Goal: Information Seeking & Learning: Learn about a topic

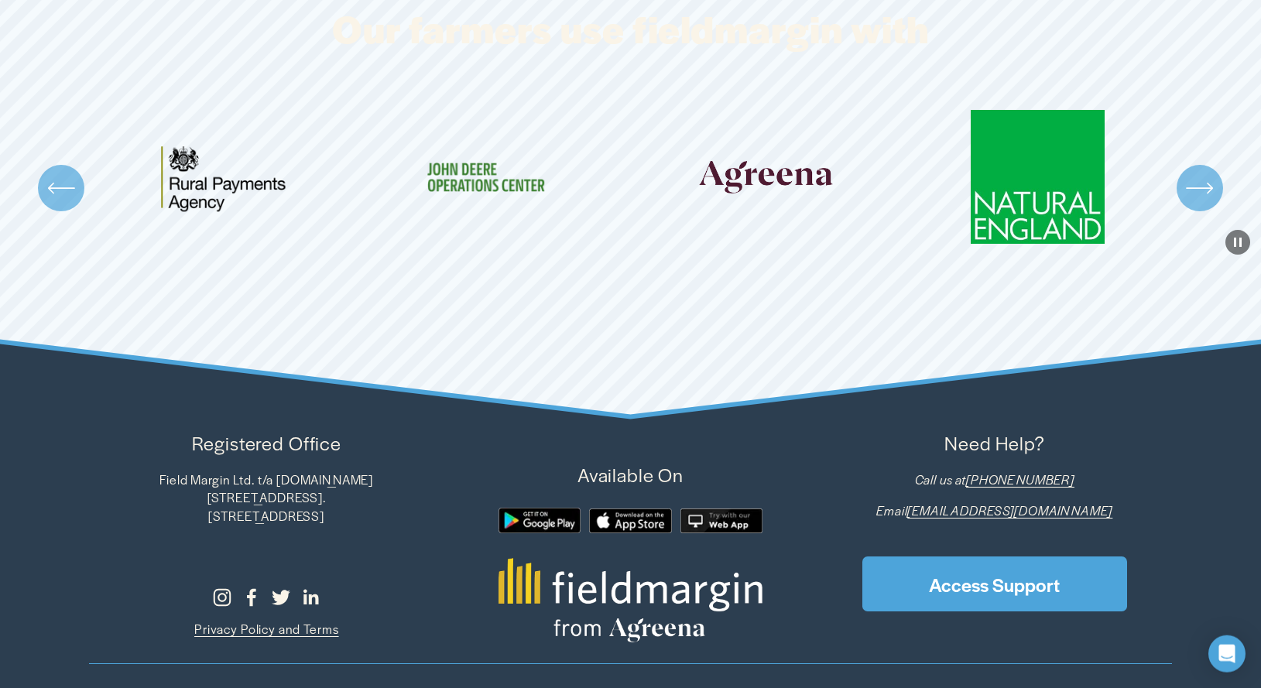
scroll to position [4721, 0]
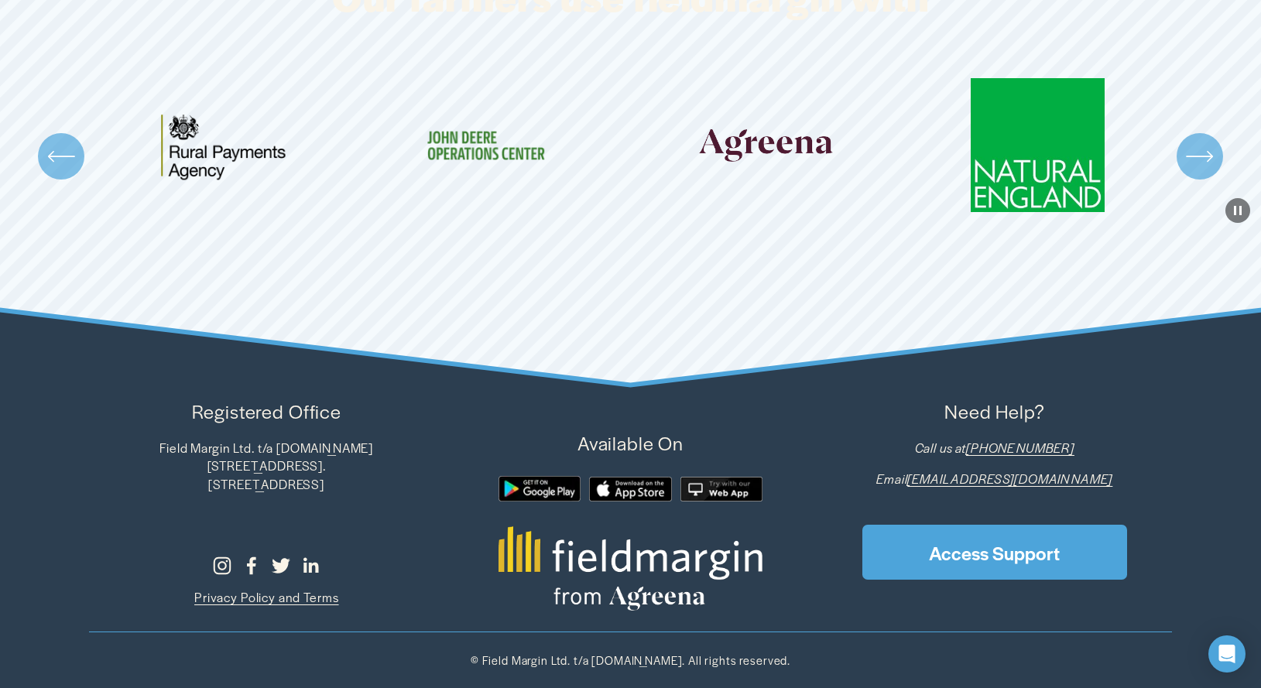
click at [1204, 176] on div "\a \a \a Next\a \a" at bounding box center [1200, 156] width 46 height 46
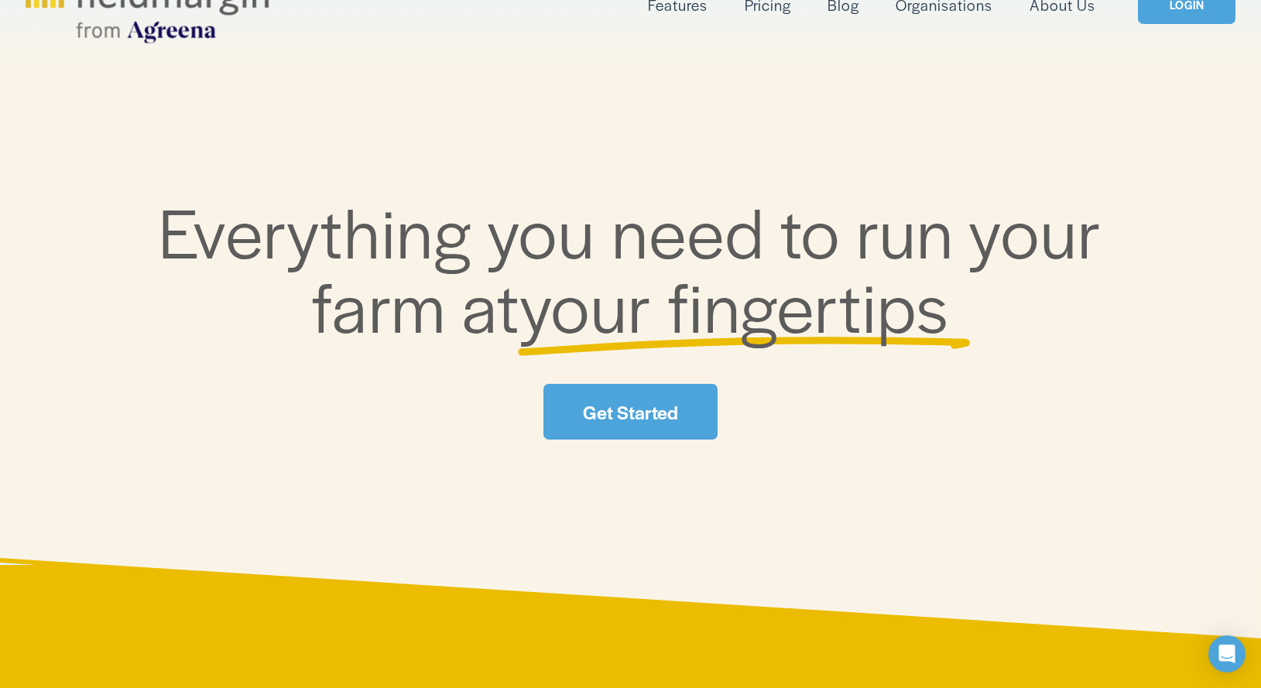
scroll to position [0, 0]
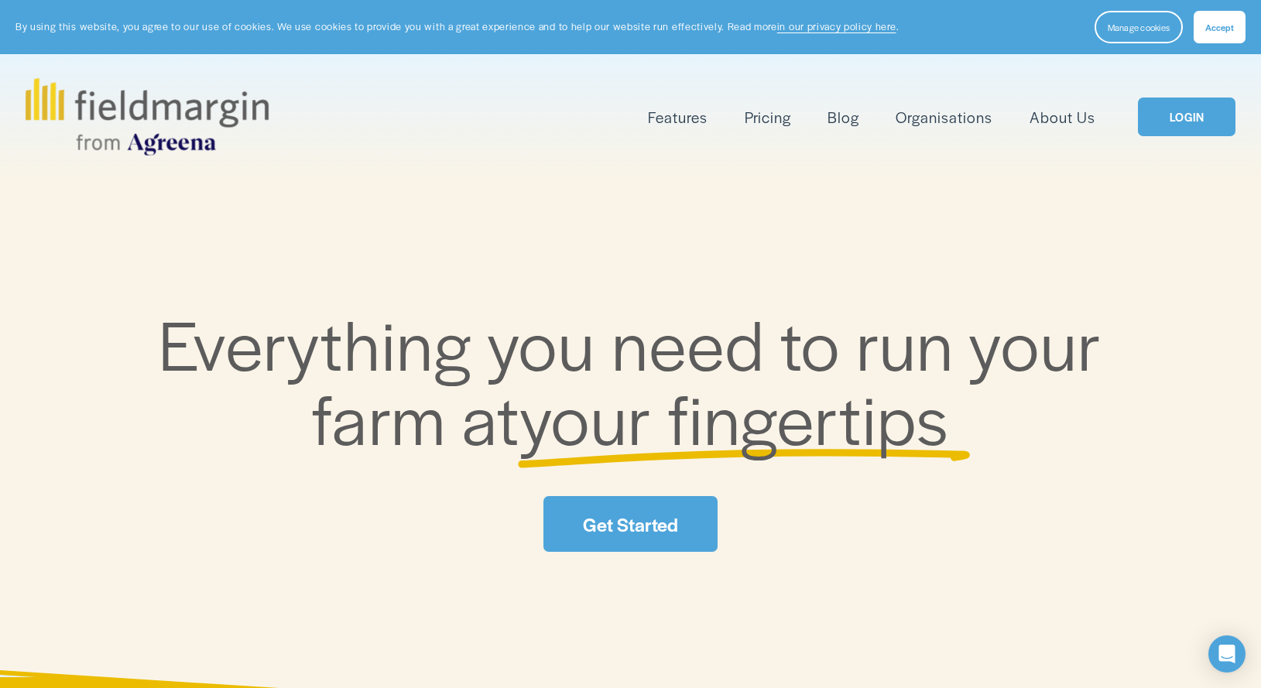
click at [1074, 120] on link "About Us" at bounding box center [1063, 118] width 66 height 26
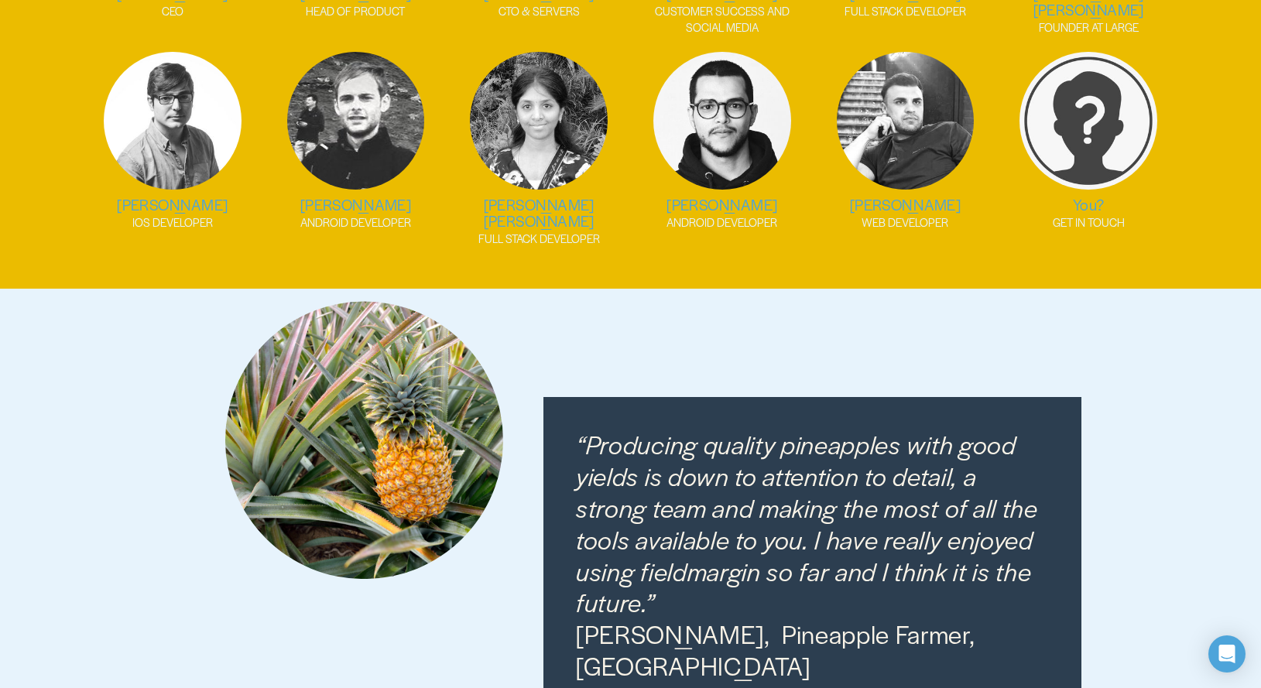
scroll to position [2106, 0]
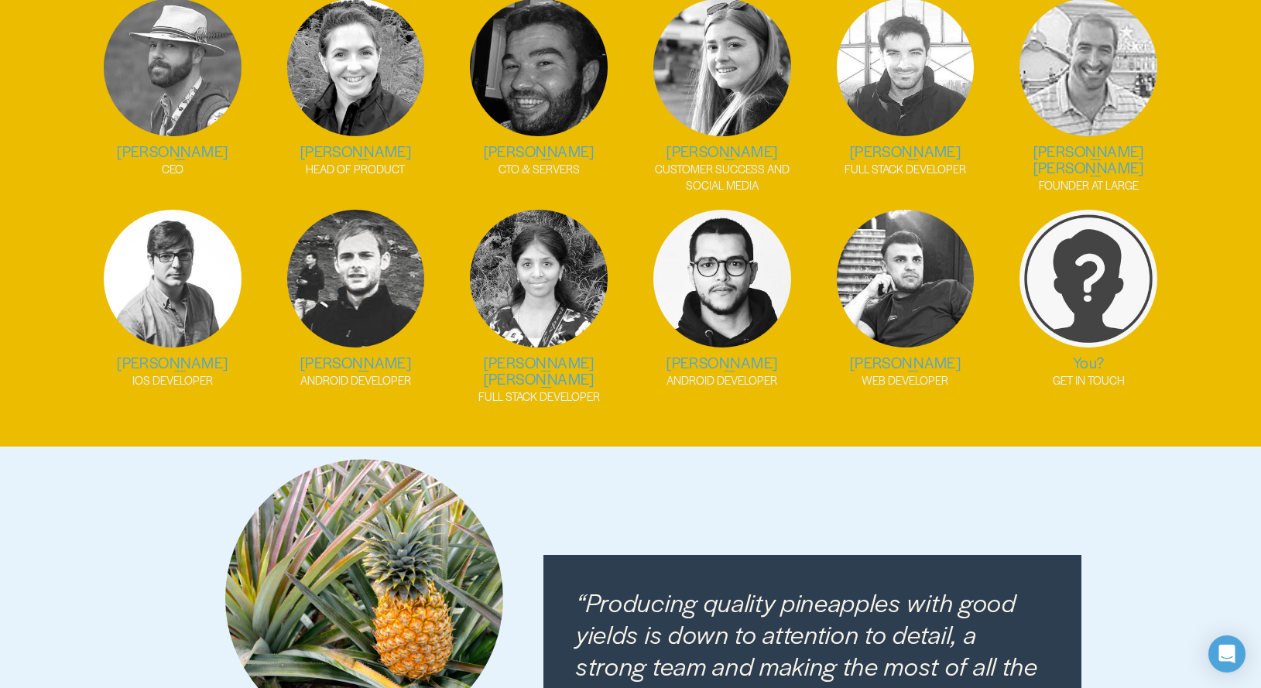
click at [1100, 269] on img at bounding box center [1089, 279] width 138 height 139
click at [1086, 372] on p "GET IN TOUCH" at bounding box center [1089, 380] width 168 height 16
click at [1086, 355] on h2 "You?" at bounding box center [1089, 363] width 168 height 16
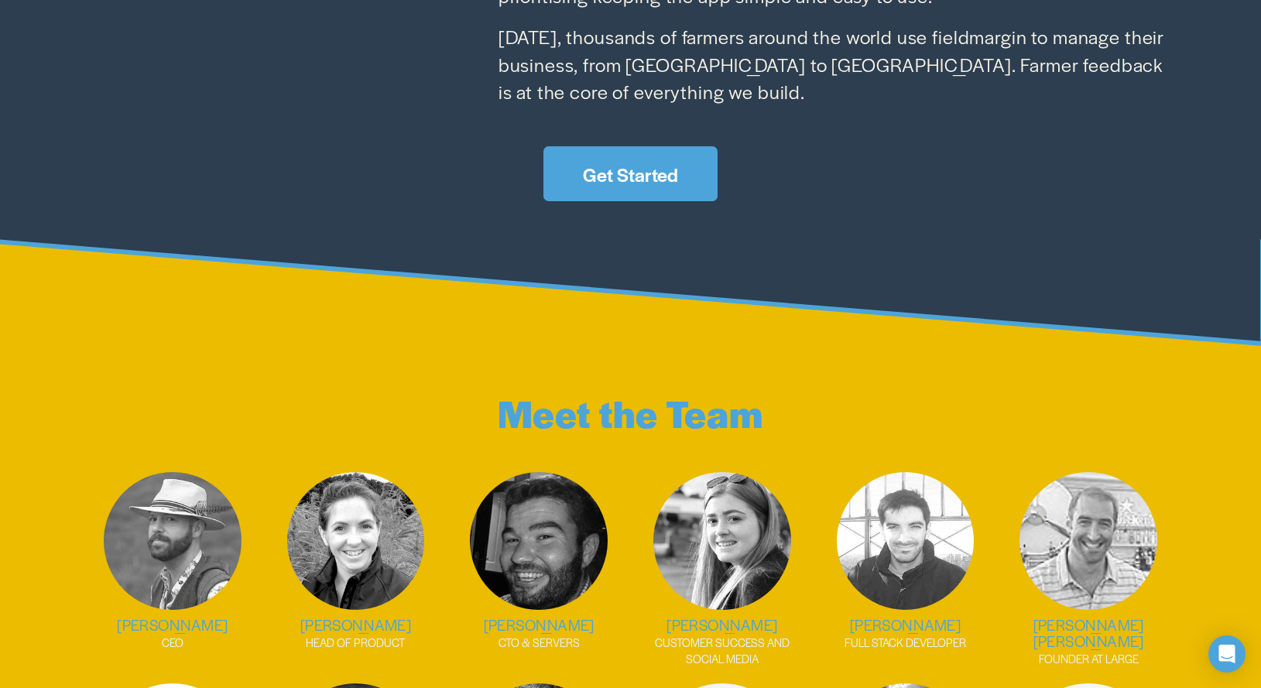
scroll to position [2027, 0]
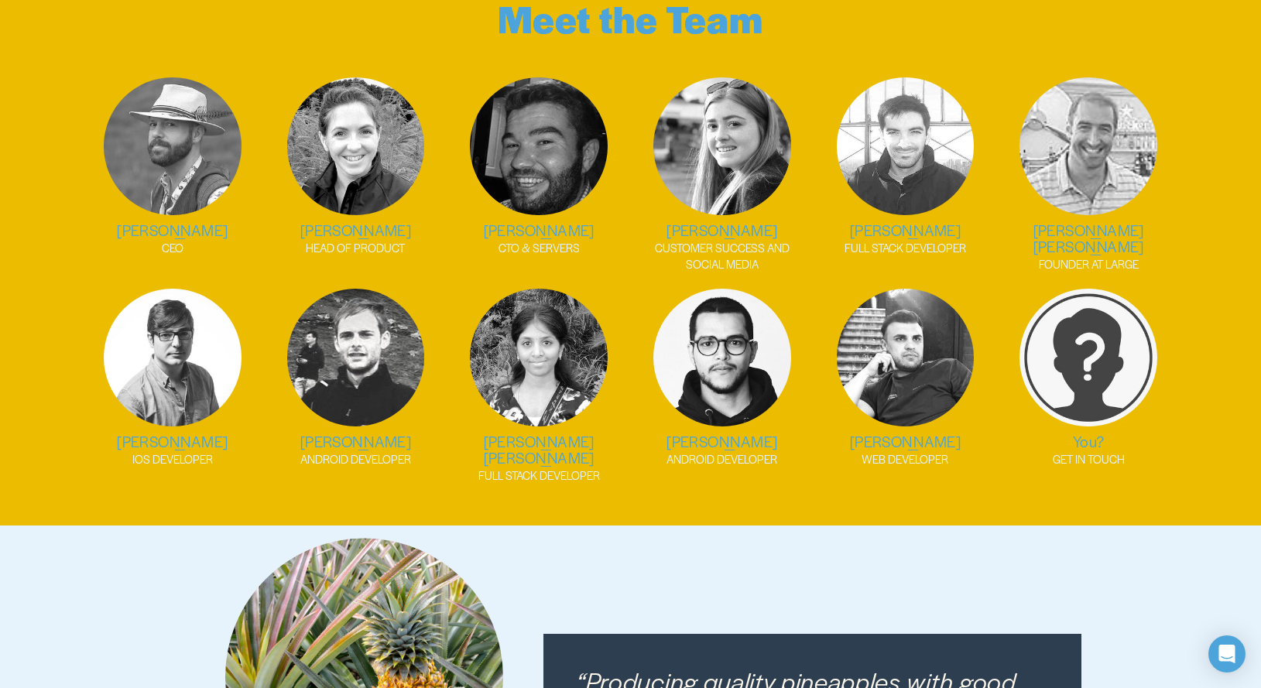
click at [1081, 326] on img at bounding box center [1089, 358] width 138 height 139
click at [1082, 326] on img at bounding box center [1089, 358] width 138 height 139
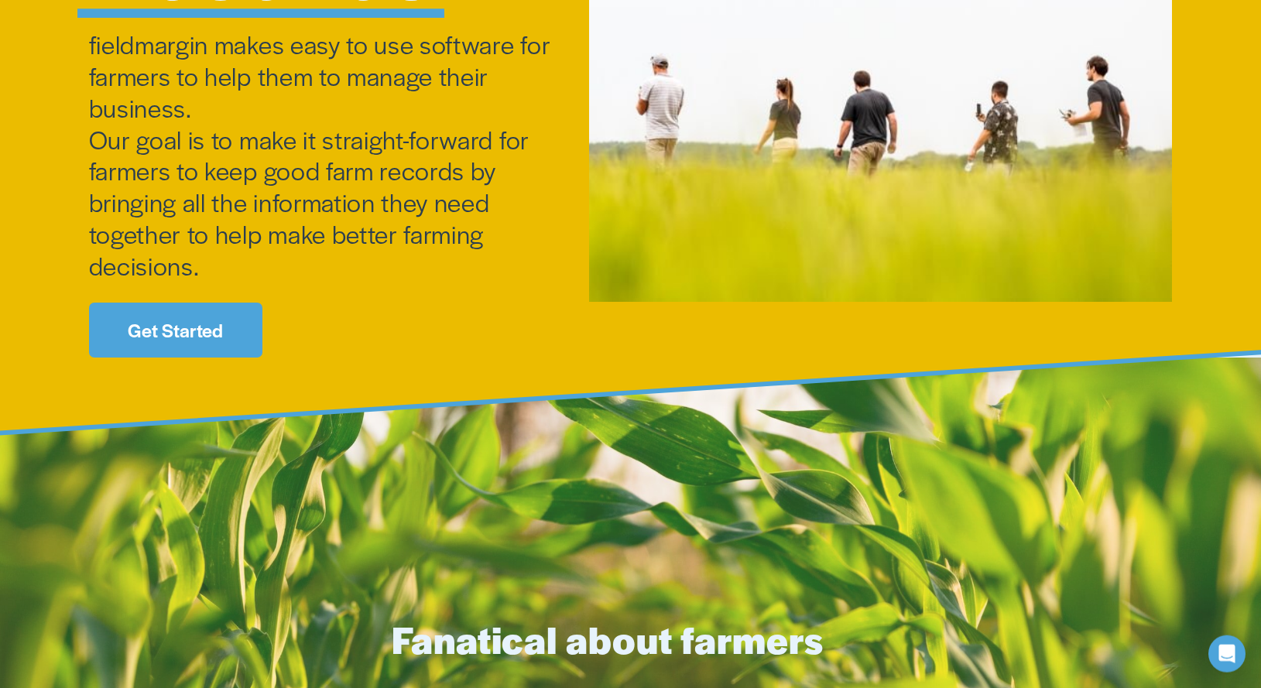
scroll to position [211, 0]
